Goal: Complete application form

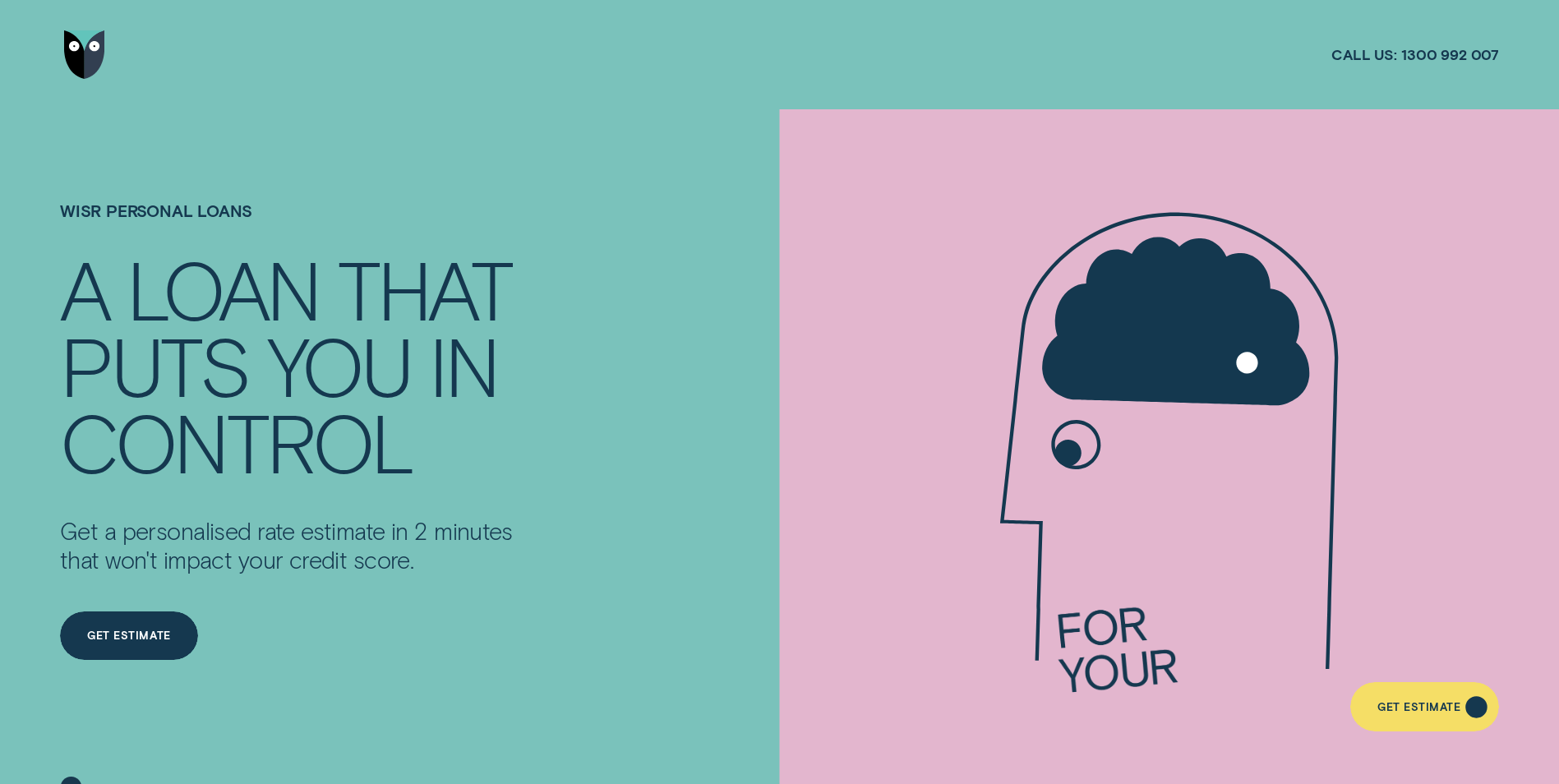
click at [1433, 711] on div "Get Estimate" at bounding box center [1419, 710] width 83 height 10
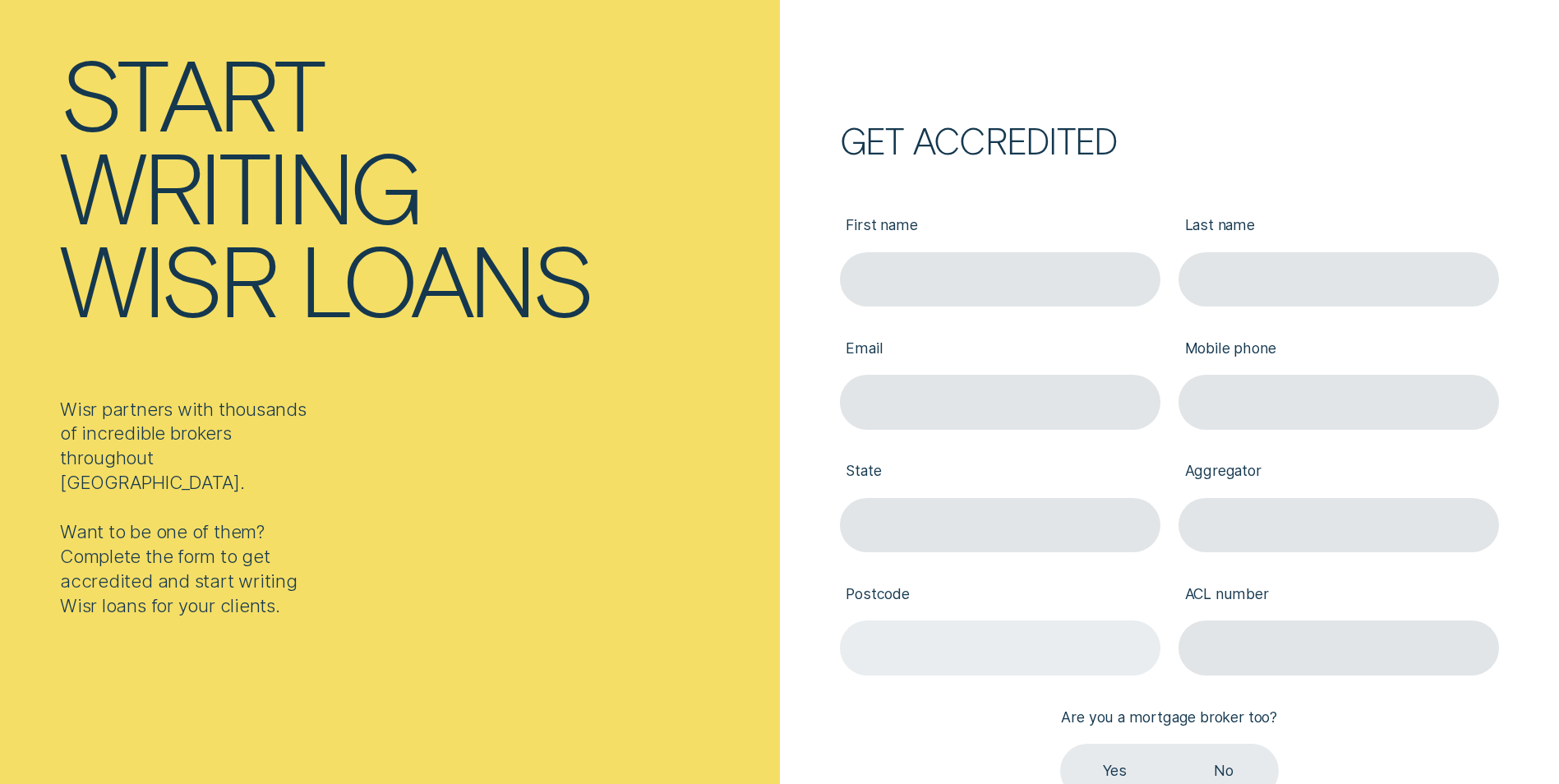
scroll to position [164, 0]
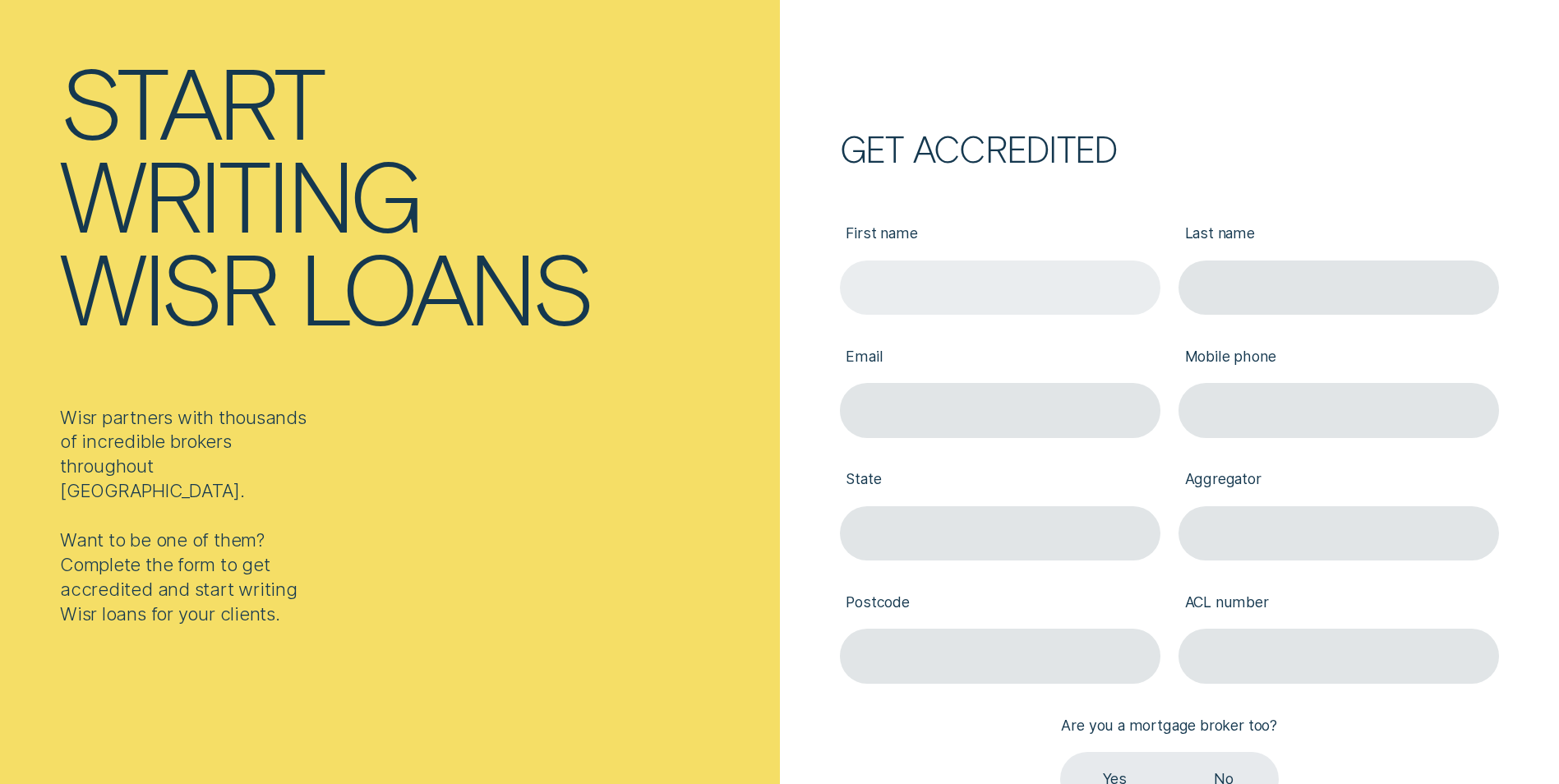
drag, startPoint x: 877, startPoint y: 283, endPoint x: 884, endPoint y: 282, distance: 7.1
click at [877, 283] on input "First name" at bounding box center [1001, 287] width 321 height 55
type input "Luca"
type input "Guerra"
type input "luca@introjuce.com"
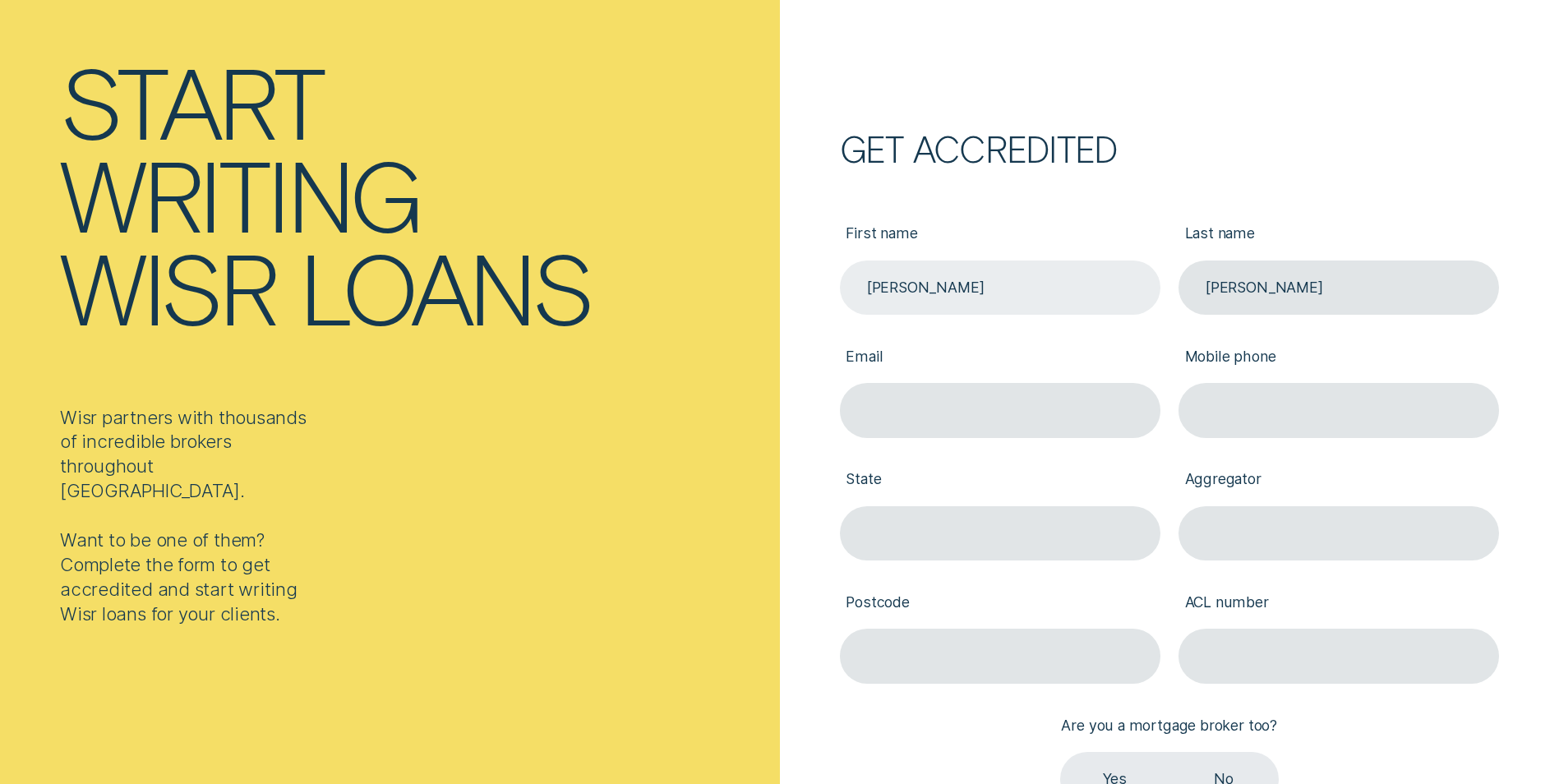
type input "0403162002"
type input "VIC"
type input "3000"
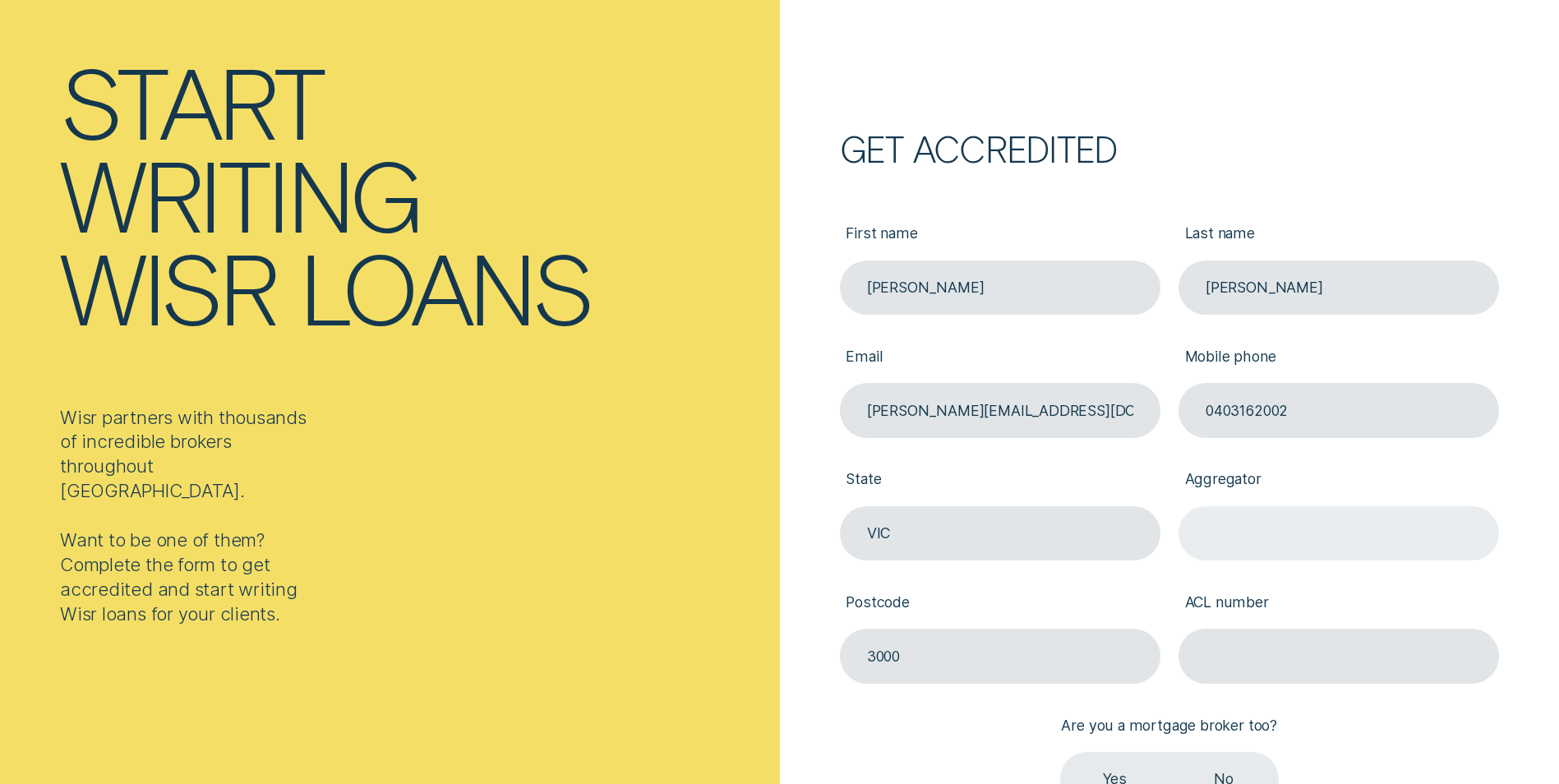
click at [1245, 534] on input "Aggregator" at bounding box center [1339, 534] width 321 height 55
type input "Loan Market Franchise"
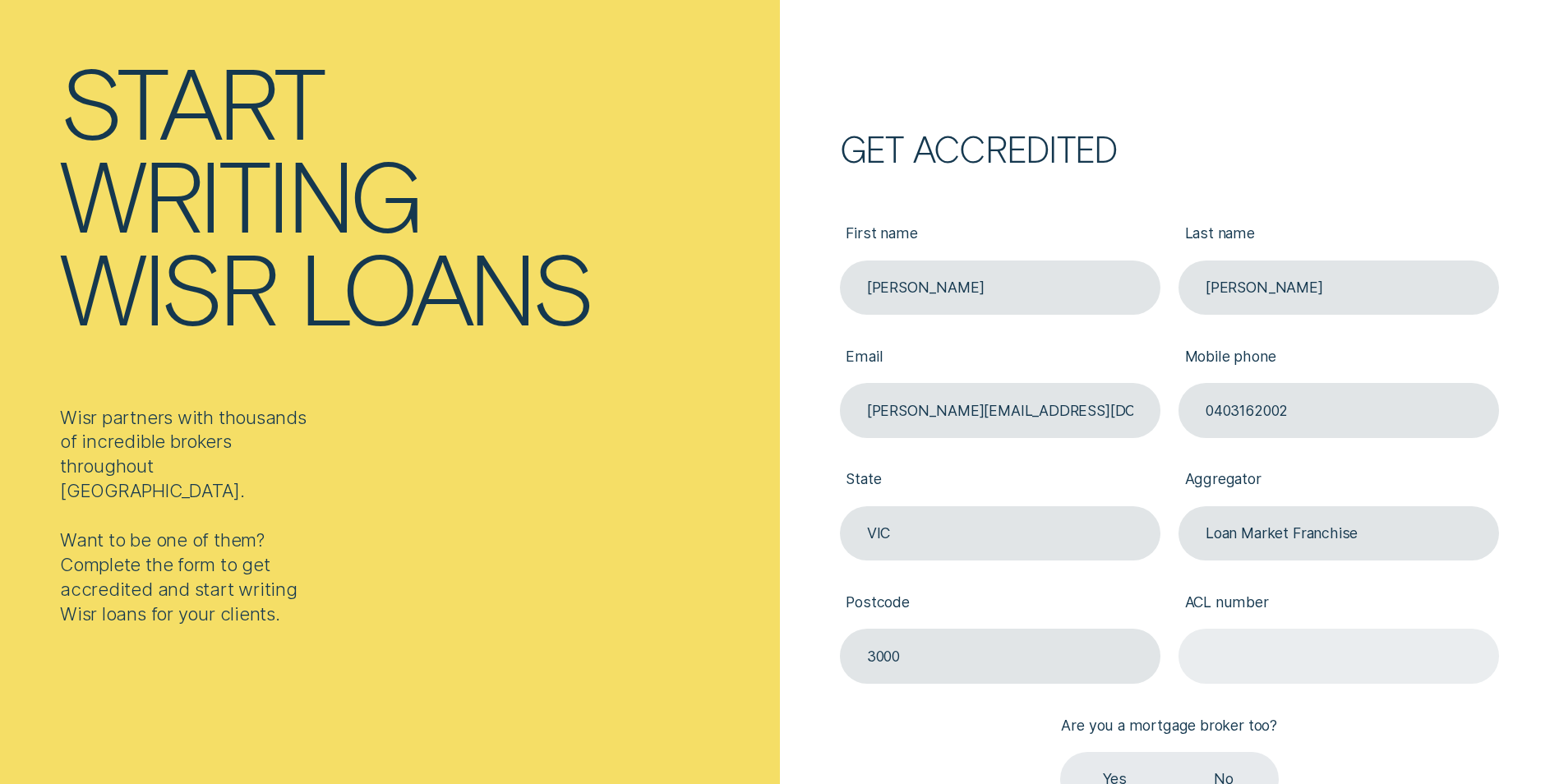
click at [1290, 657] on input "ACL number" at bounding box center [1339, 656] width 321 height 55
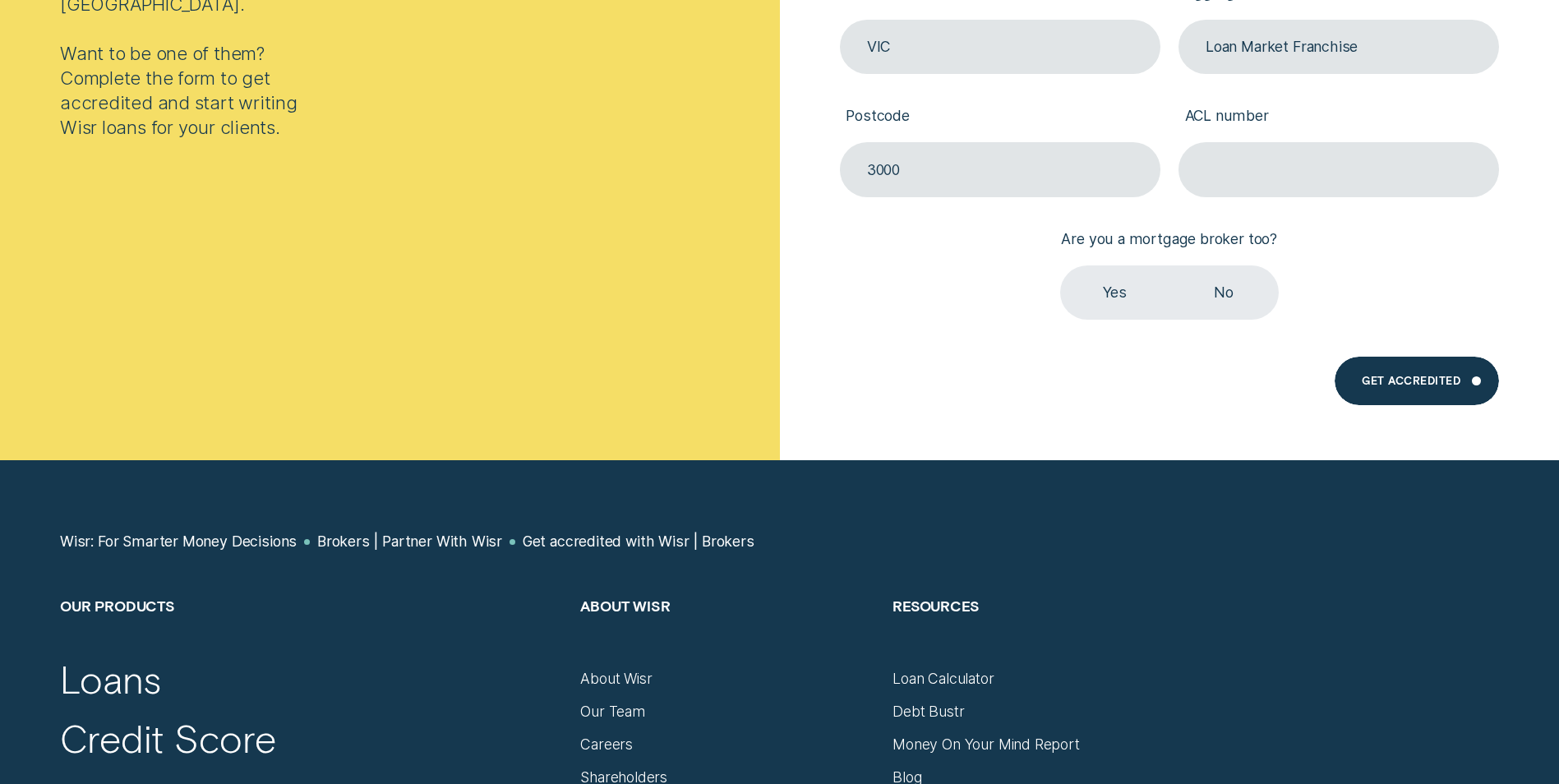
scroll to position [658, 0]
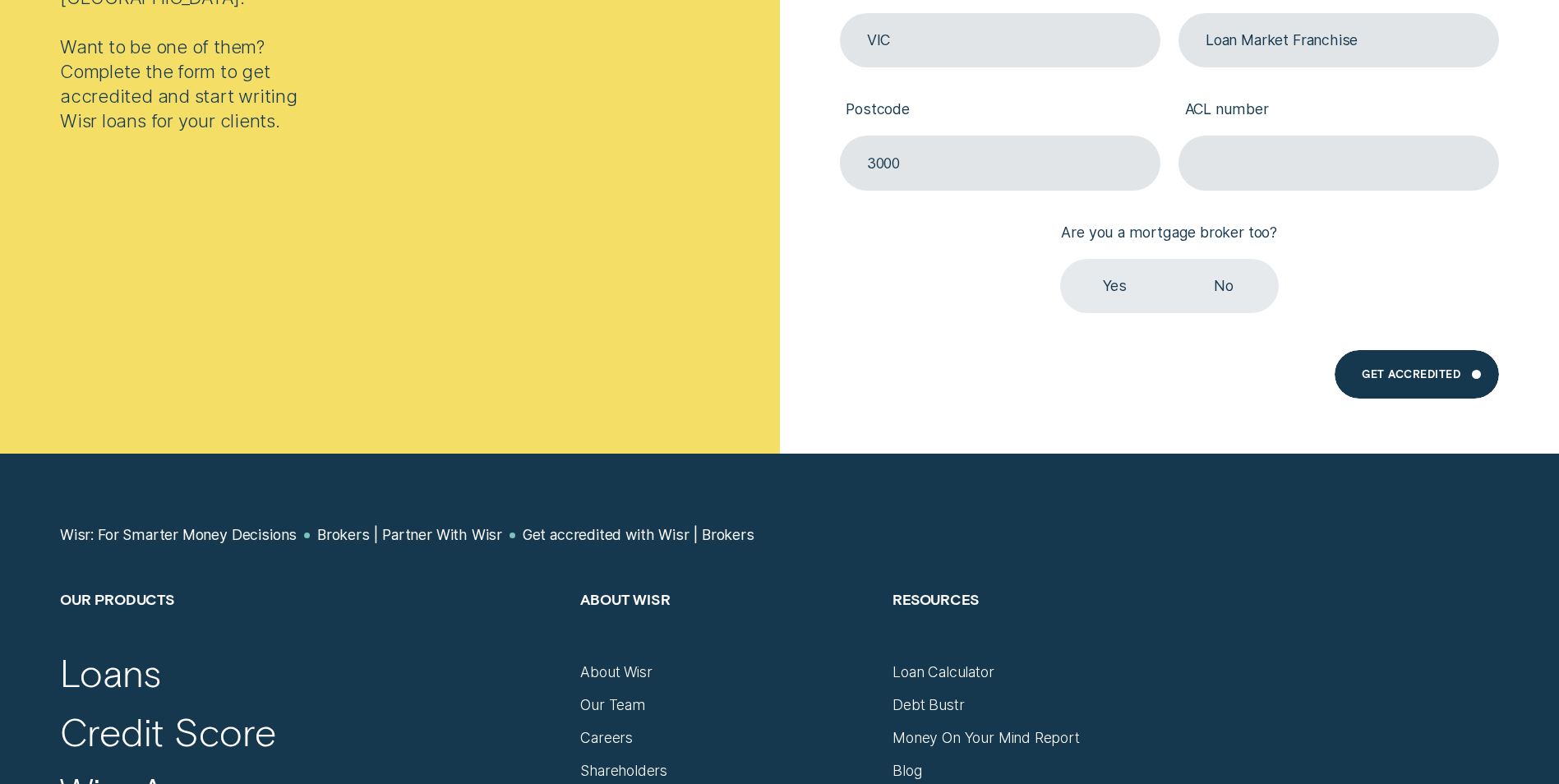
click at [1106, 297] on label "Yes" at bounding box center [1115, 286] width 109 height 55
click at [1060, 259] on input "Yes" at bounding box center [1060, 259] width 0 height 0
click at [1442, 386] on div "Get Accredited" at bounding box center [1417, 375] width 164 height 50
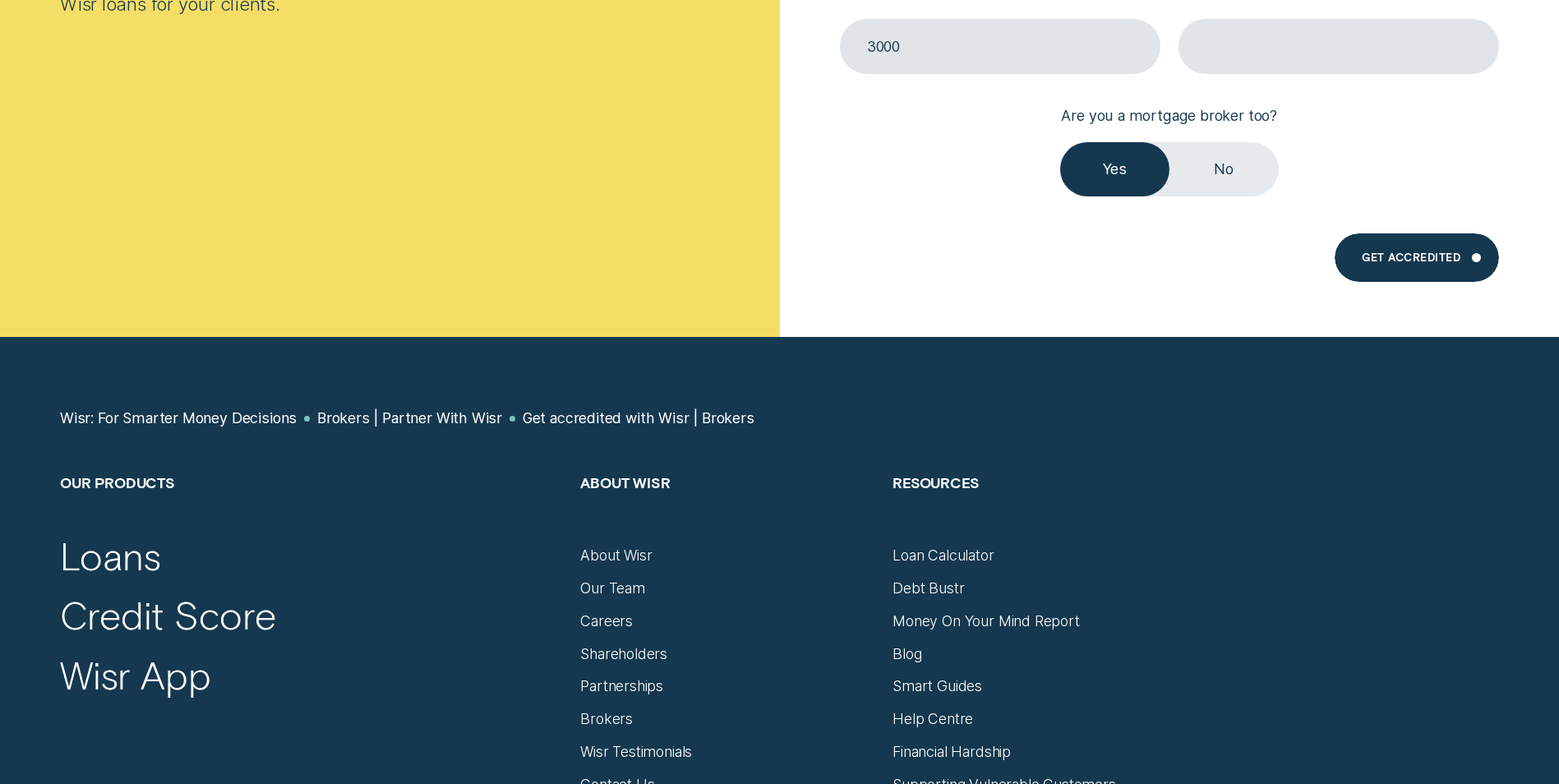
scroll to position [714, 0]
